Goal: Information Seeking & Learning: Find specific fact

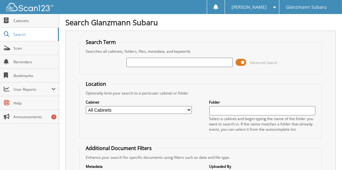
click at [140, 62] on input "text" at bounding box center [179, 62] width 106 height 9
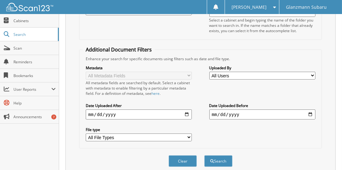
scroll to position [118, 0]
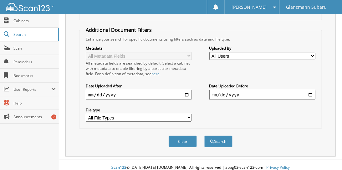
type input "N3711522"
click at [217, 138] on button "Search" at bounding box center [218, 142] width 28 height 12
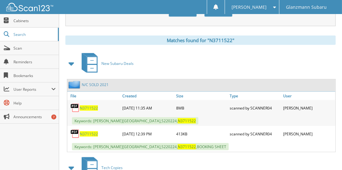
scroll to position [284, 0]
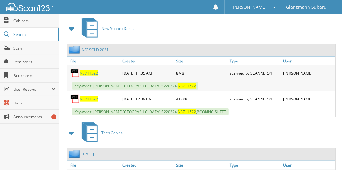
click at [90, 71] on span "N3711522" at bounding box center [89, 73] width 18 height 5
click at [246, 122] on div "Tech Copies" at bounding box center [200, 133] width 270 height 25
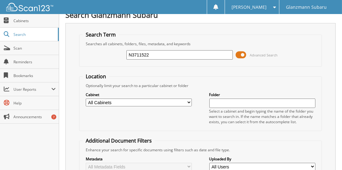
scroll to position [0, 0]
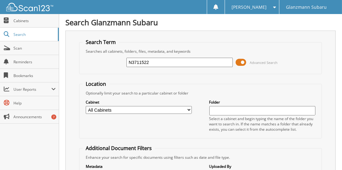
click at [215, 34] on div "Search Term Searches all cabinets, folders, files, metadata, and keywords N3711…" at bounding box center [200, 153] width 270 height 245
